Goal: Task Accomplishment & Management: Use online tool/utility

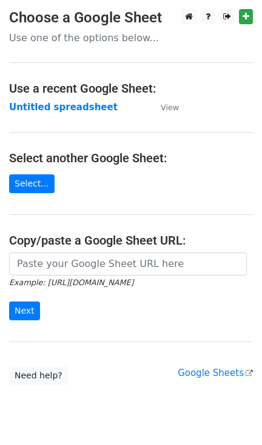
click at [65, 278] on small "Example: [URL][DOMAIN_NAME]" at bounding box center [71, 282] width 124 height 9
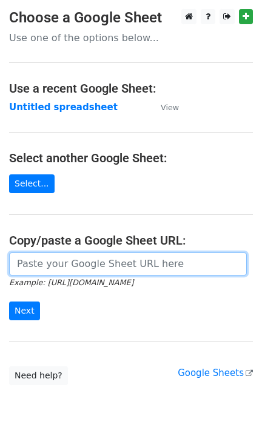
click at [65, 266] on input "url" at bounding box center [127, 264] width 237 height 23
paste input "[URL][DOMAIN_NAME]"
type input "[URL][DOMAIN_NAME]"
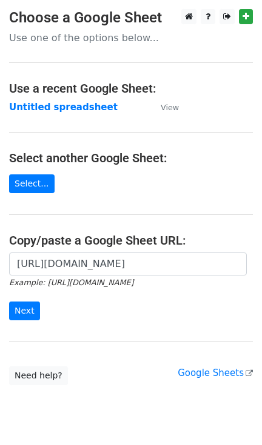
scroll to position [0, 0]
click at [21, 318] on input "Next" at bounding box center [24, 311] width 31 height 19
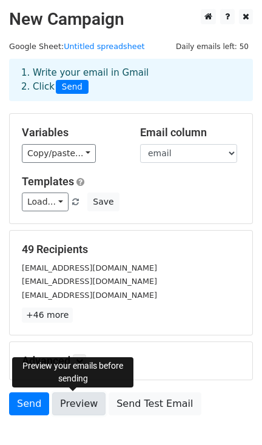
click at [61, 405] on link "Preview" at bounding box center [78, 403] width 53 height 23
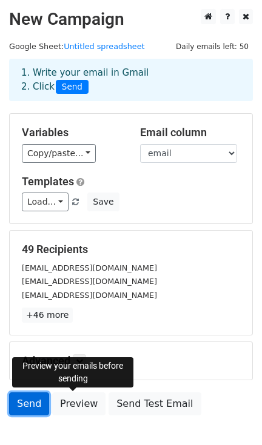
click at [25, 409] on link "Send" at bounding box center [29, 403] width 40 height 23
